Goal: Task Accomplishment & Management: Use online tool/utility

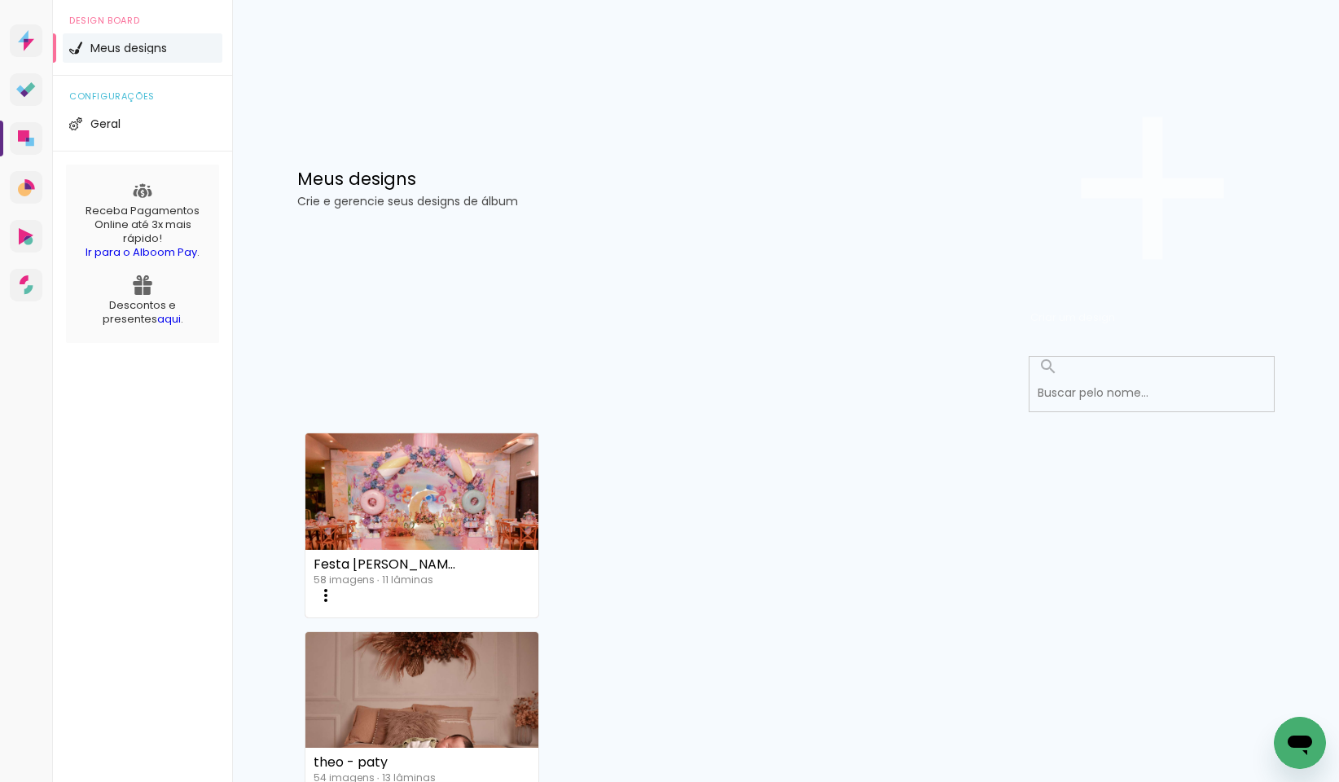
click at [1115, 310] on span "Criar um design" at bounding box center [1072, 317] width 85 height 15
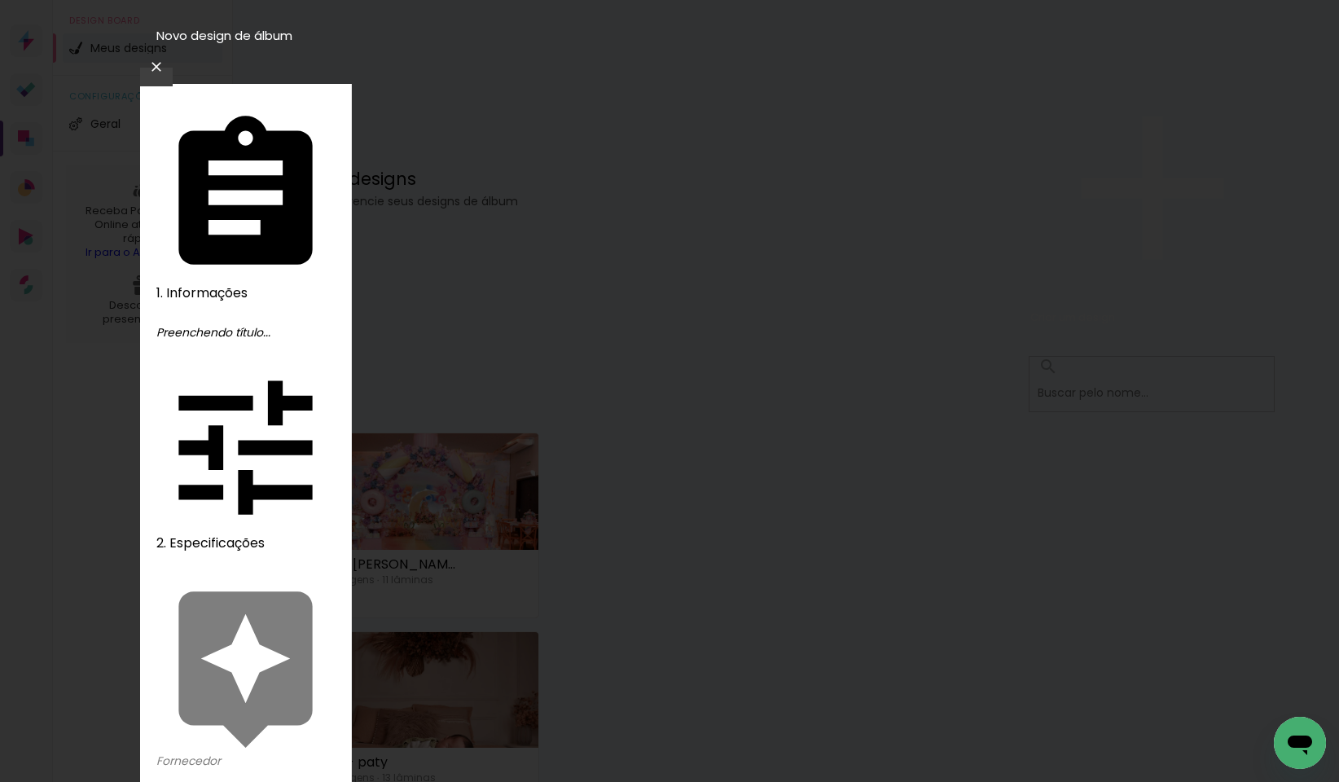
type input "e"
type input "Acompanhamento [PERSON_NAME]"
type paper-input "Acompanhamento [PERSON_NAME]"
click at [0, 0] on slot "Avançar" at bounding box center [0, 0] width 0 height 0
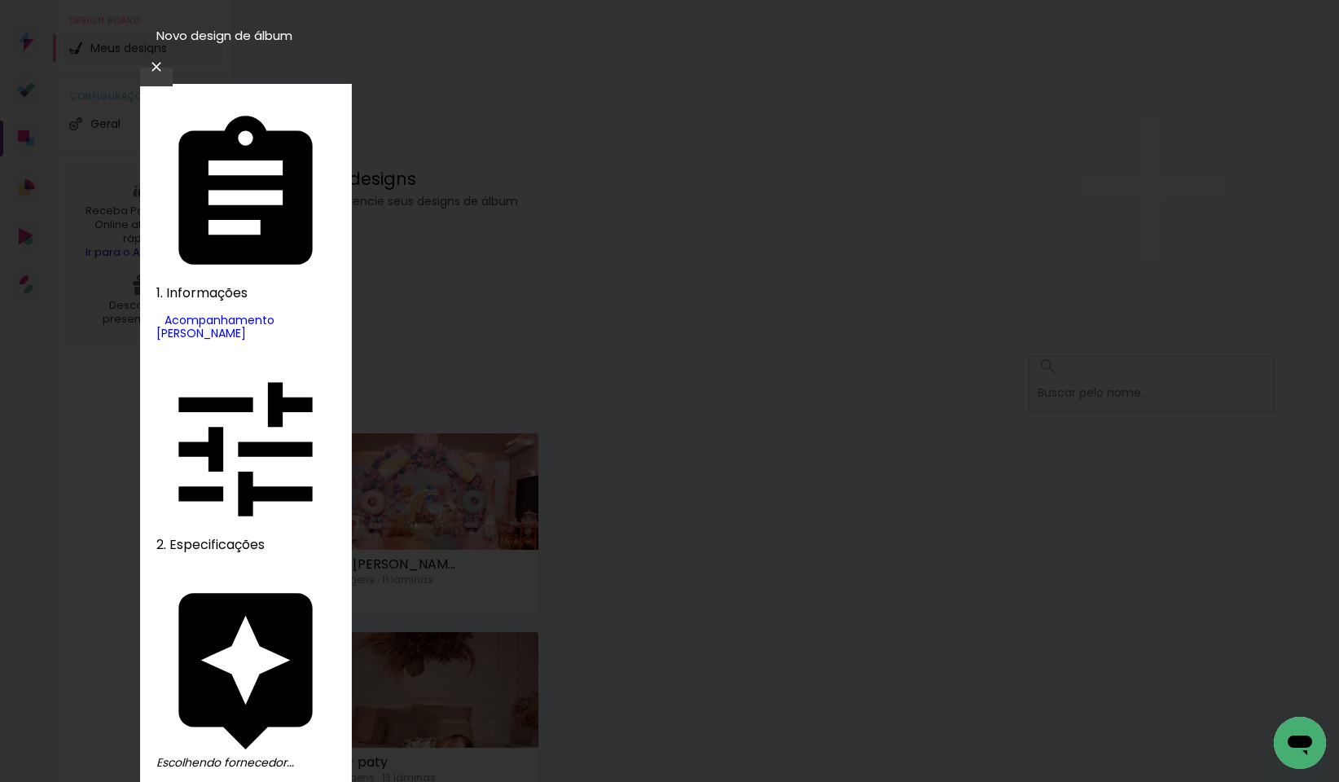
type input "lum"
type paper-input "lum"
click at [0, 0] on slot "Avançar" at bounding box center [0, 0] width 0 height 0
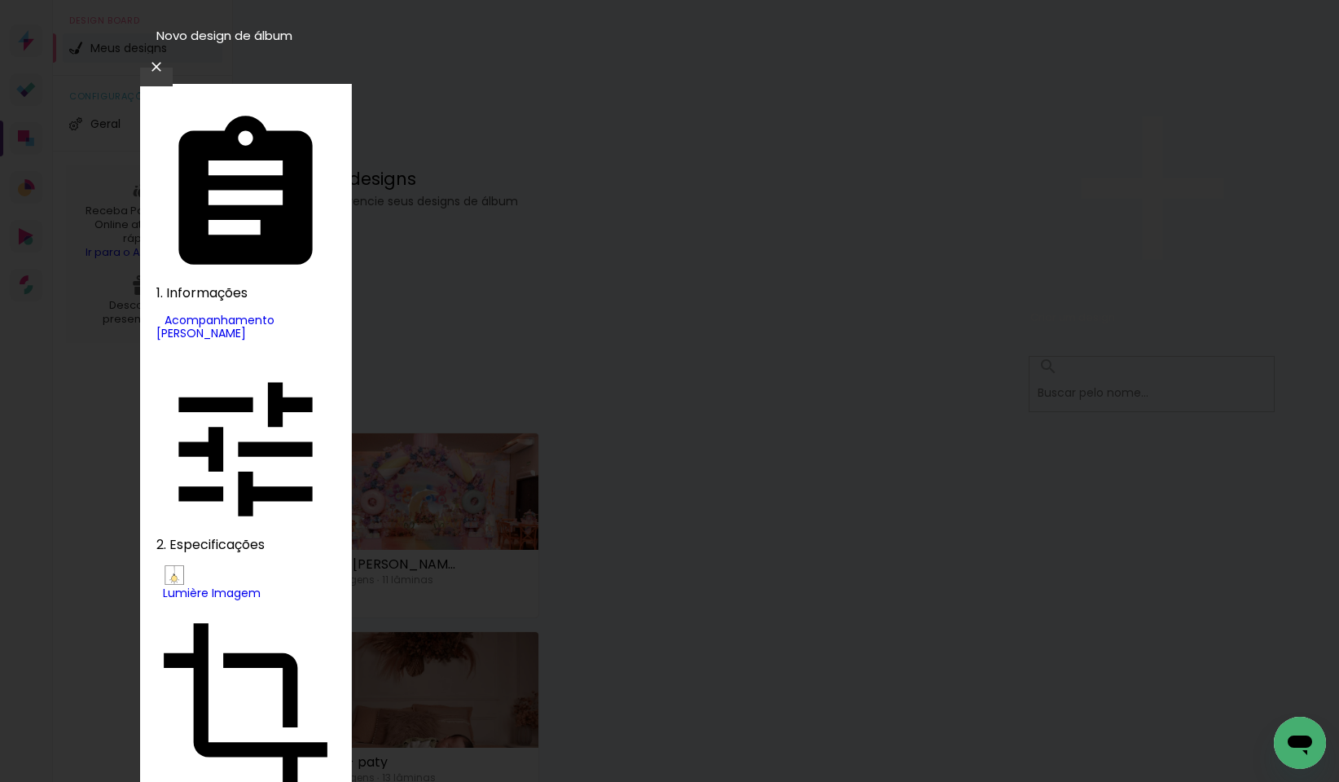
click at [0, 0] on slot "Nuit" at bounding box center [0, 0] width 0 height 0
type input "Nuit"
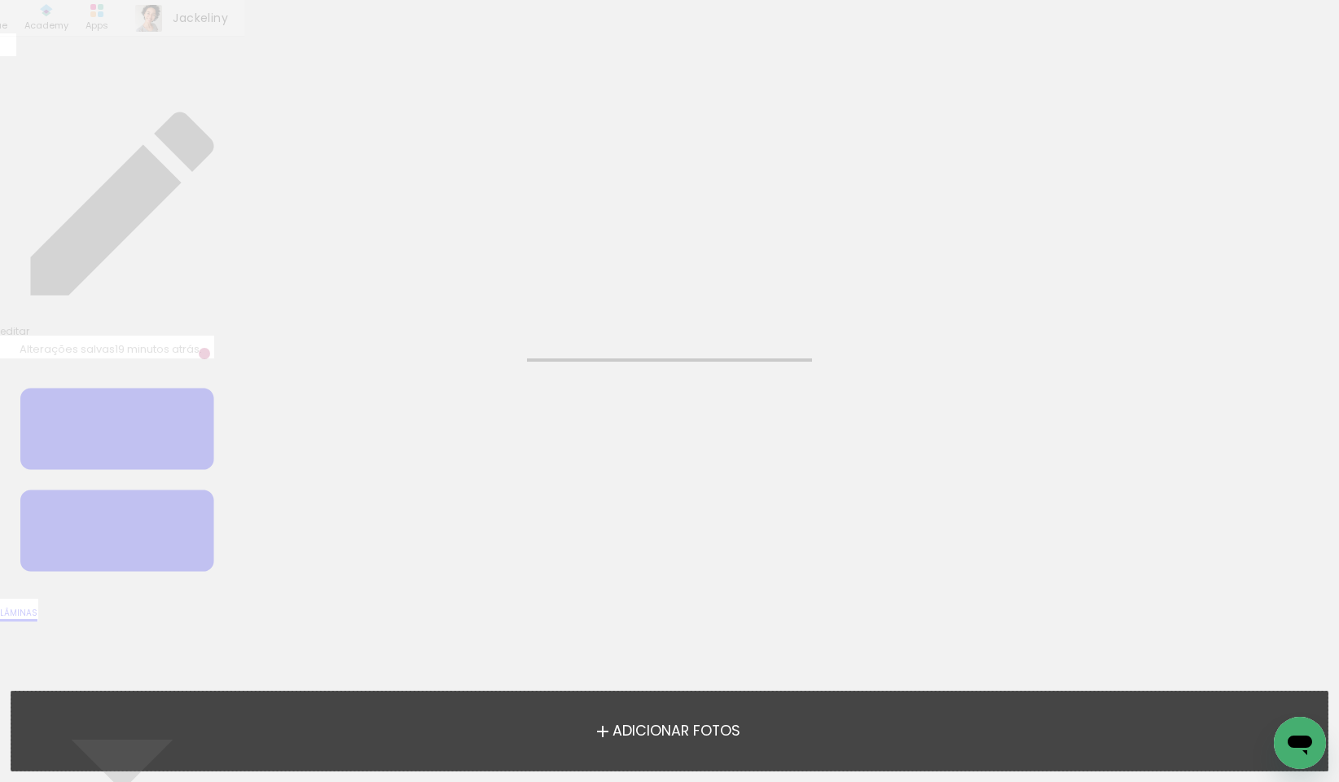
click at [655, 733] on span "Adicionar Fotos" at bounding box center [677, 731] width 128 height 15
click at [0, 0] on input "file" at bounding box center [0, 0] width 0 height 0
click at [677, 734] on span "Adicionar Fotos" at bounding box center [677, 731] width 128 height 15
click at [0, 0] on input "file" at bounding box center [0, 0] width 0 height 0
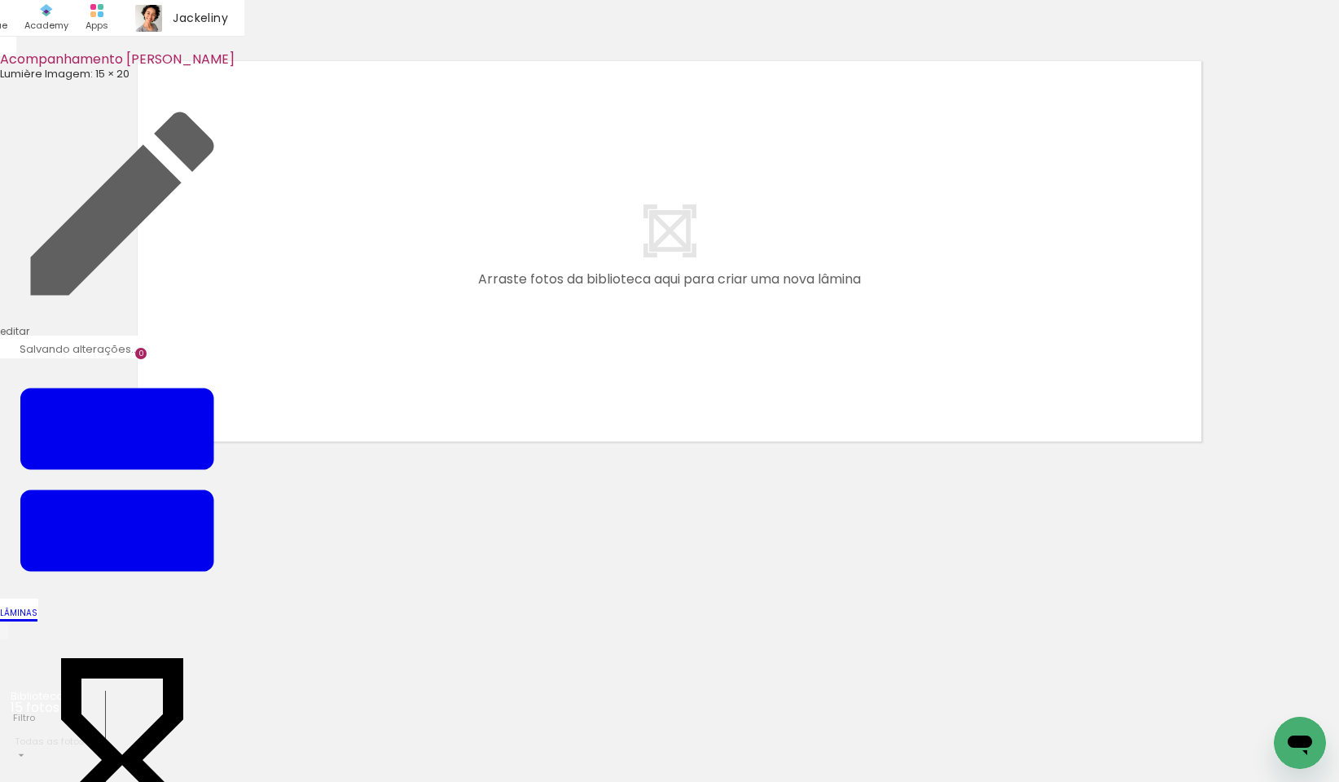
click at [0, 0] on input "file" at bounding box center [0, 0] width 0 height 0
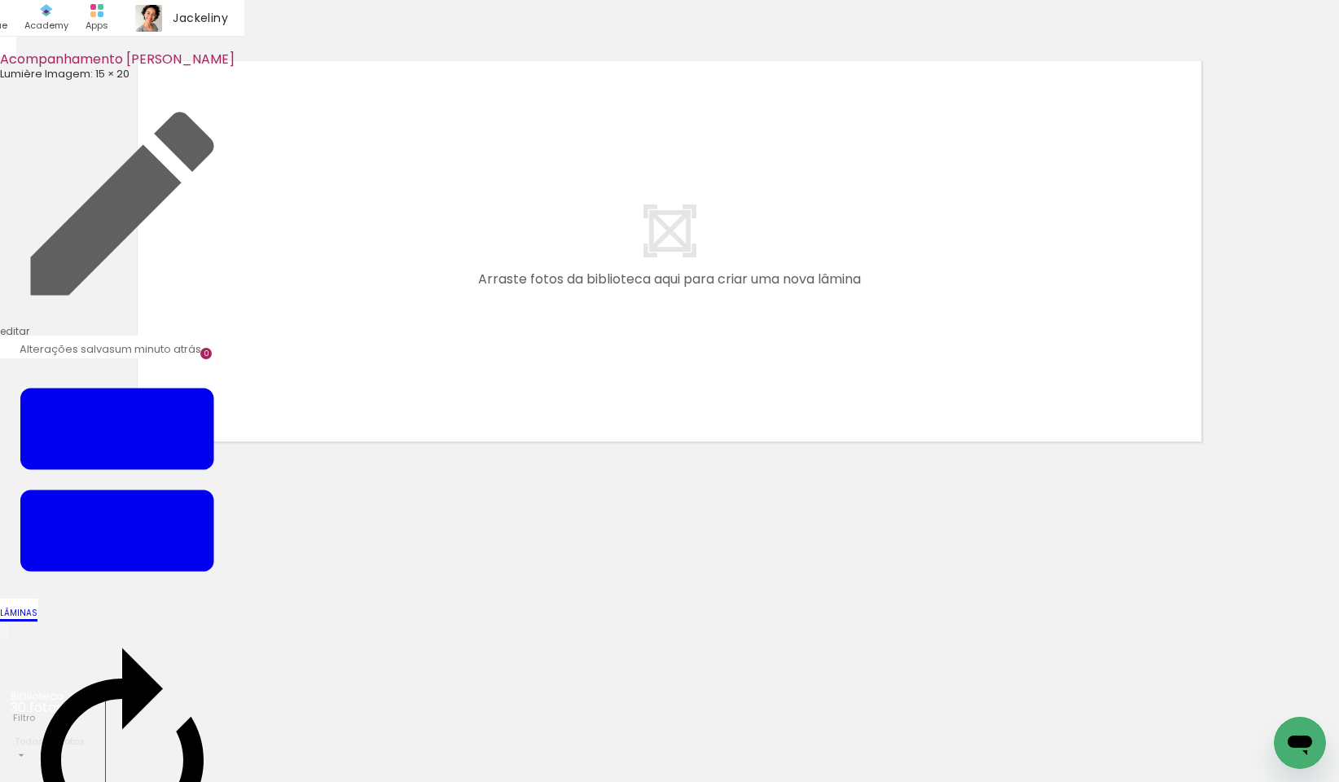
click at [0, 0] on input "file" at bounding box center [0, 0] width 0 height 0
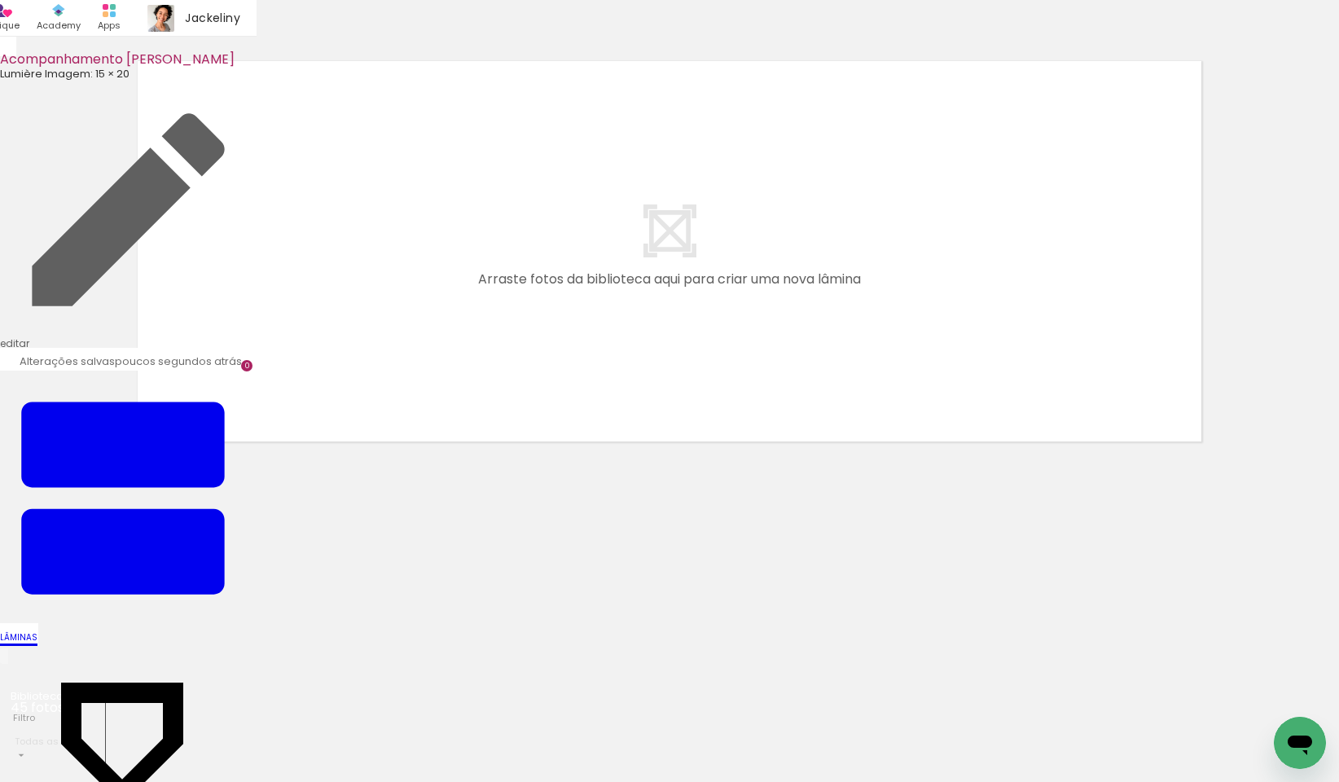
scroll to position [0, 2888]
